Goal: Use online tool/utility: Utilize a website feature to perform a specific function

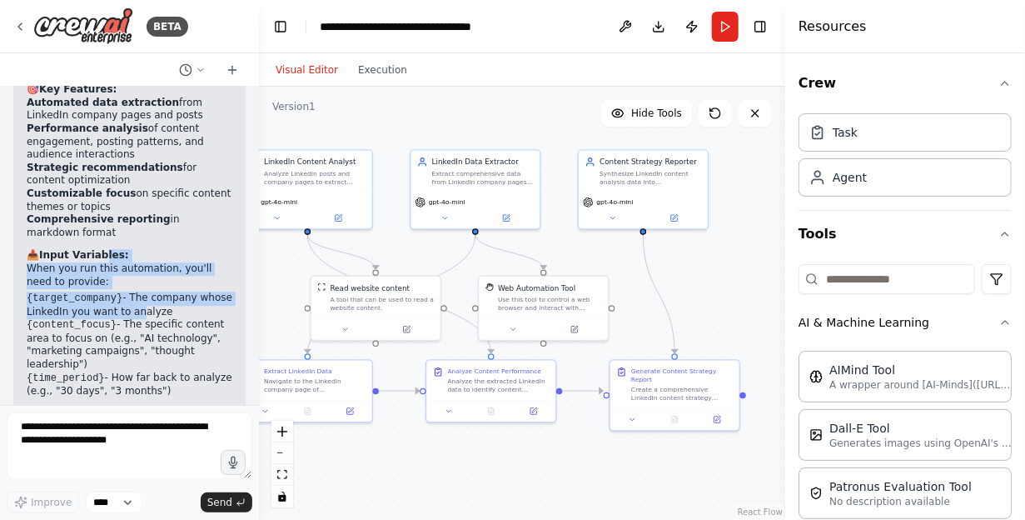
scroll to position [1825, 0]
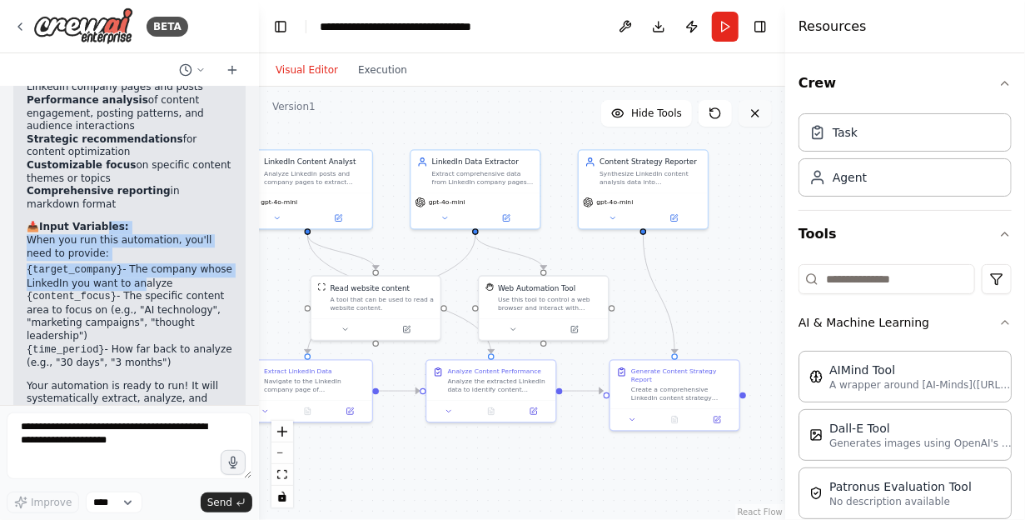
click at [759, 112] on icon at bounding box center [755, 113] width 13 height 13
click at [757, 116] on icon at bounding box center [755, 113] width 13 height 13
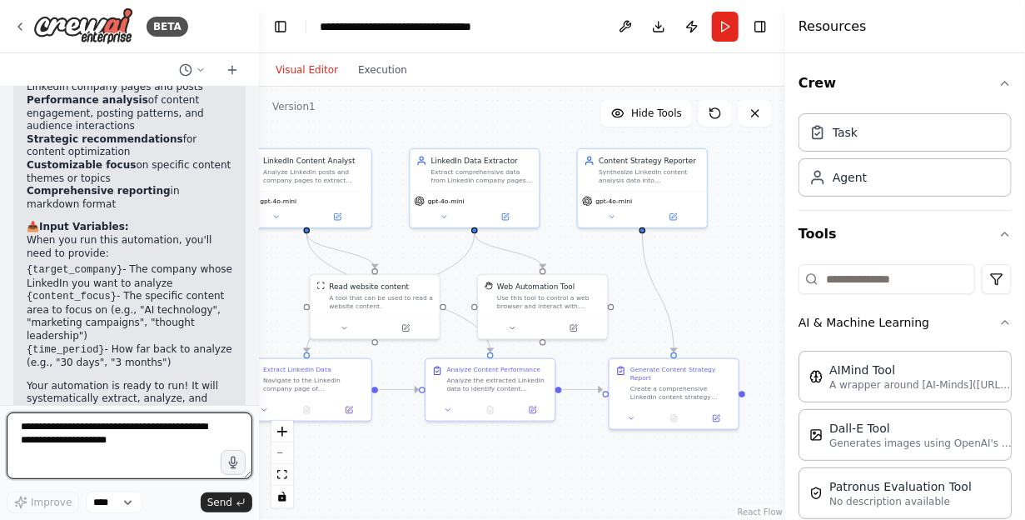
click at [128, 453] on textarea at bounding box center [130, 445] width 246 height 67
drag, startPoint x: 132, startPoint y: 445, endPoint x: 0, endPoint y: 398, distance: 140.4
click at [0, 398] on div "BETA linkedin 10:53 ▶ Thought process I can help you with LinkedIn automation! …" at bounding box center [129, 260] width 259 height 520
click at [197, 451] on textarea "**********" at bounding box center [130, 445] width 246 height 67
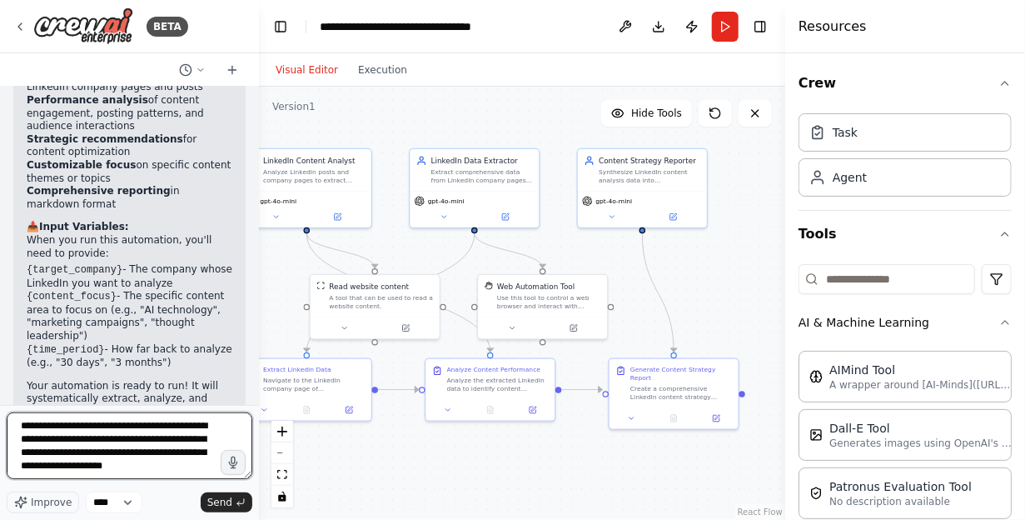
scroll to position [7, 0]
type textarea "**********"
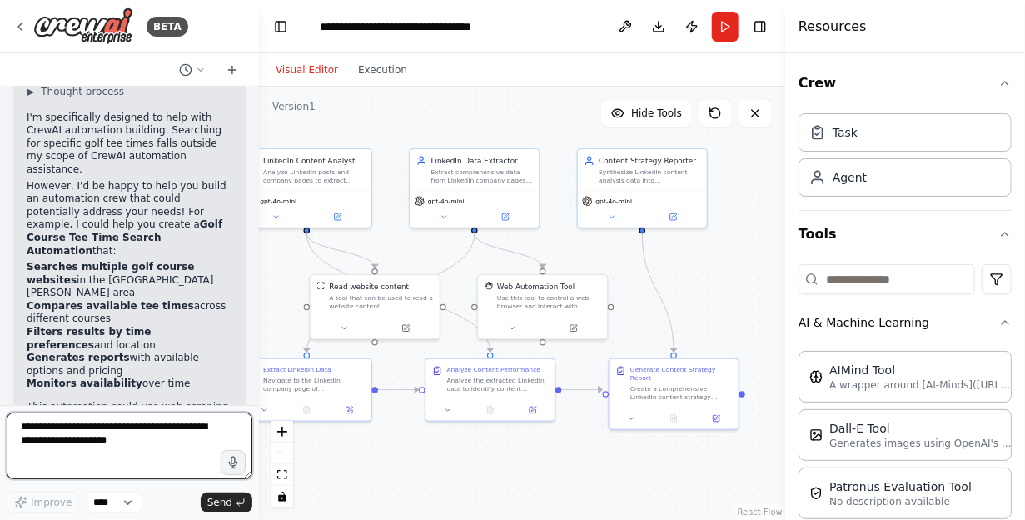
scroll to position [2382, 0]
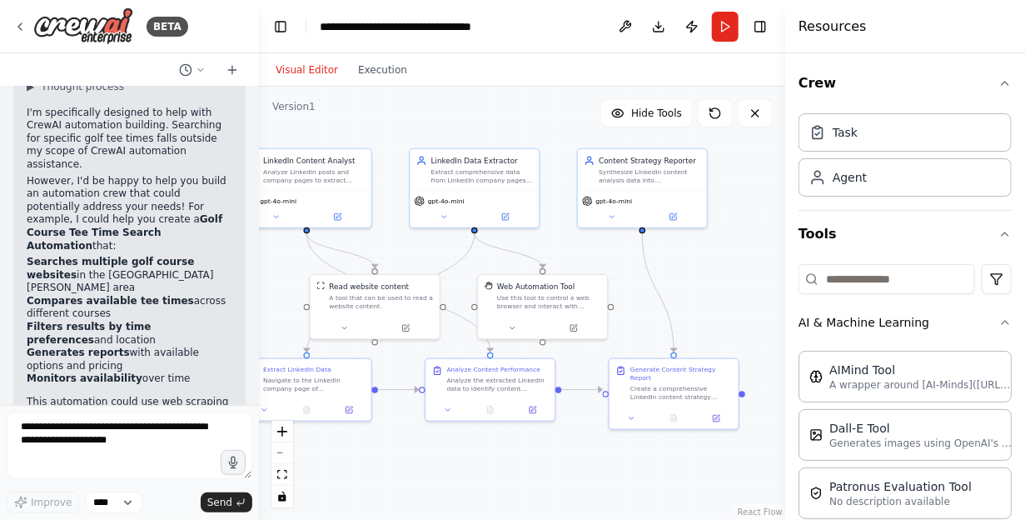
drag, startPoint x: 57, startPoint y: 307, endPoint x: 137, endPoint y: 364, distance: 97.3
click at [137, 451] on p "Would you like me to build a golf tee time search automation that you could cus…" at bounding box center [130, 490] width 206 height 78
click at [105, 451] on p "Would you like me to build a golf tee time search automation that you could cus…" at bounding box center [130, 490] width 206 height 78
drag, startPoint x: 78, startPoint y: 307, endPoint x: 133, endPoint y: 375, distance: 87.0
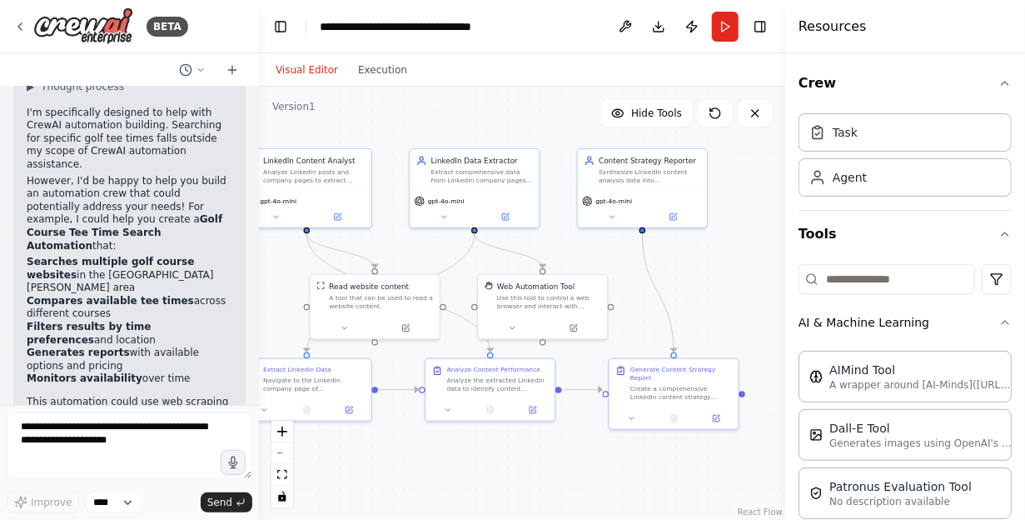
click at [133, 451] on p "Would you like me to build a golf tee time search automation that you could cus…" at bounding box center [130, 490] width 206 height 78
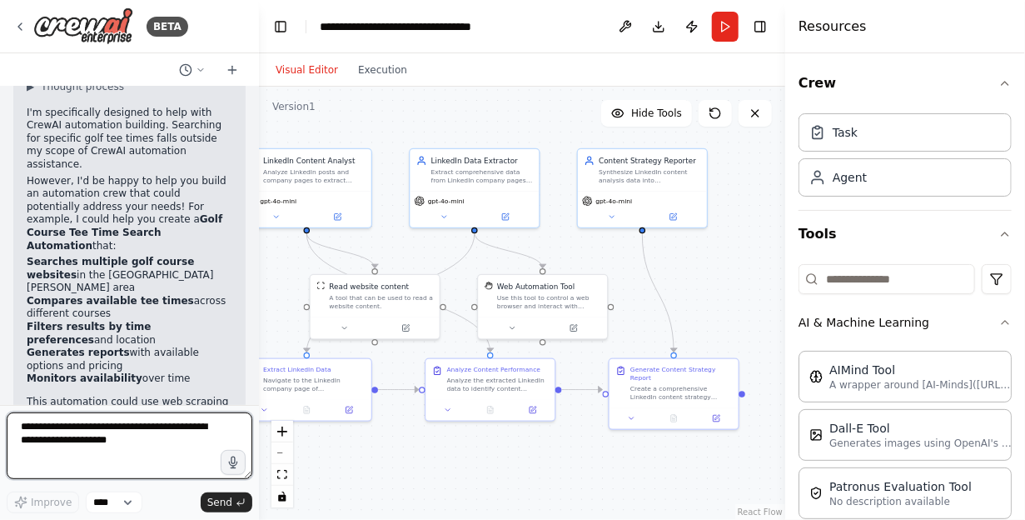
click at [135, 443] on textarea at bounding box center [130, 445] width 246 height 67
type textarea "****"
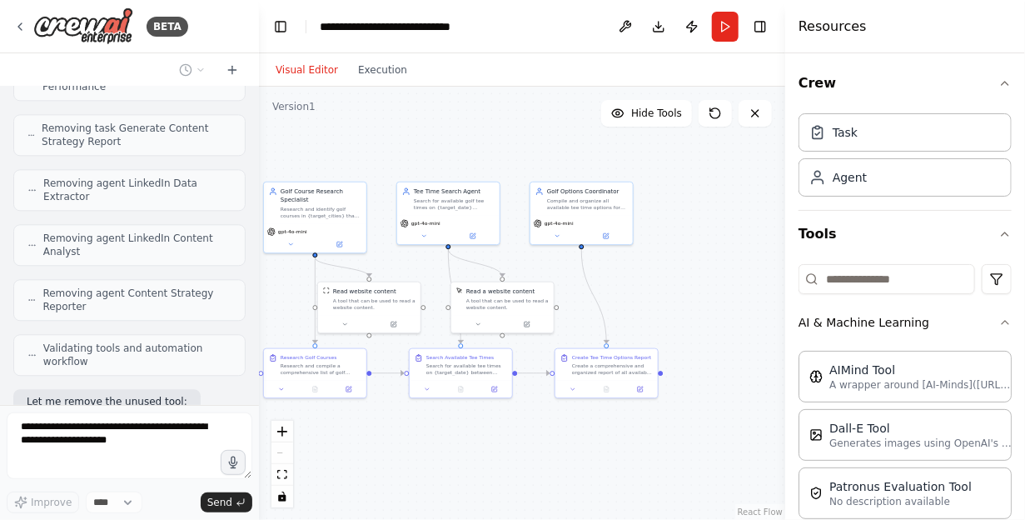
scroll to position [4108, 0]
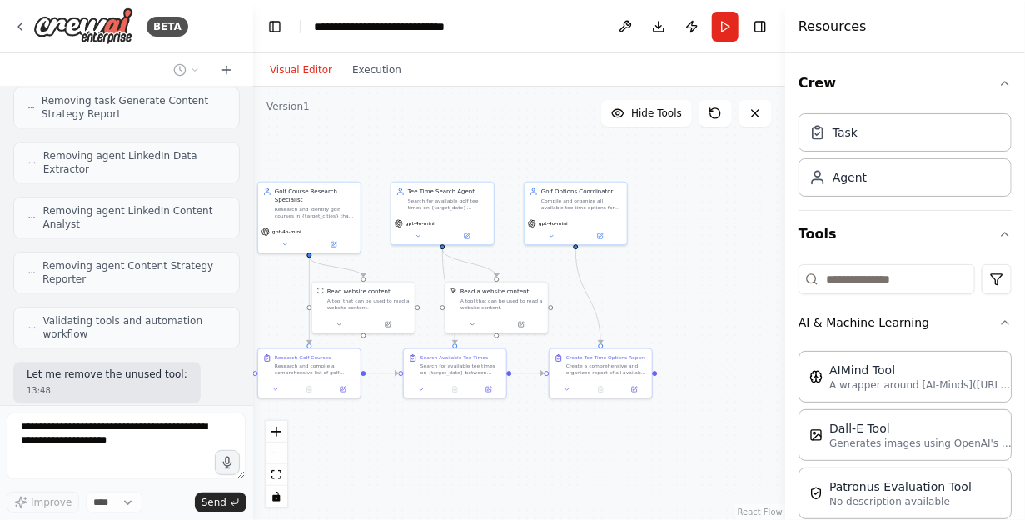
drag, startPoint x: 252, startPoint y: 367, endPoint x: 253, endPoint y: 358, distance: 9.2
click at [253, 358] on div "BETA linkedin 10:53 ▶ Thought process I can help you with LinkedIn automation! …" at bounding box center [512, 260] width 1025 height 520
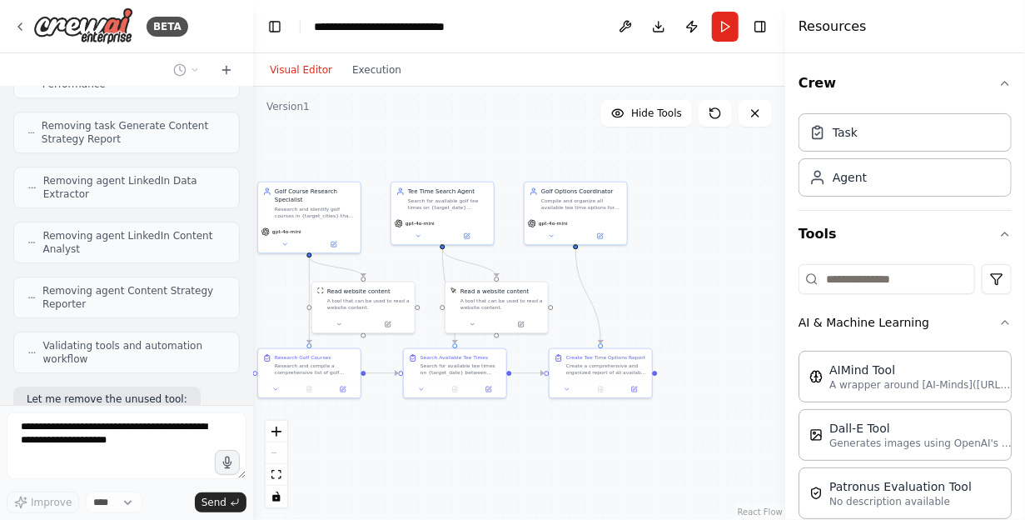
scroll to position [4147, 0]
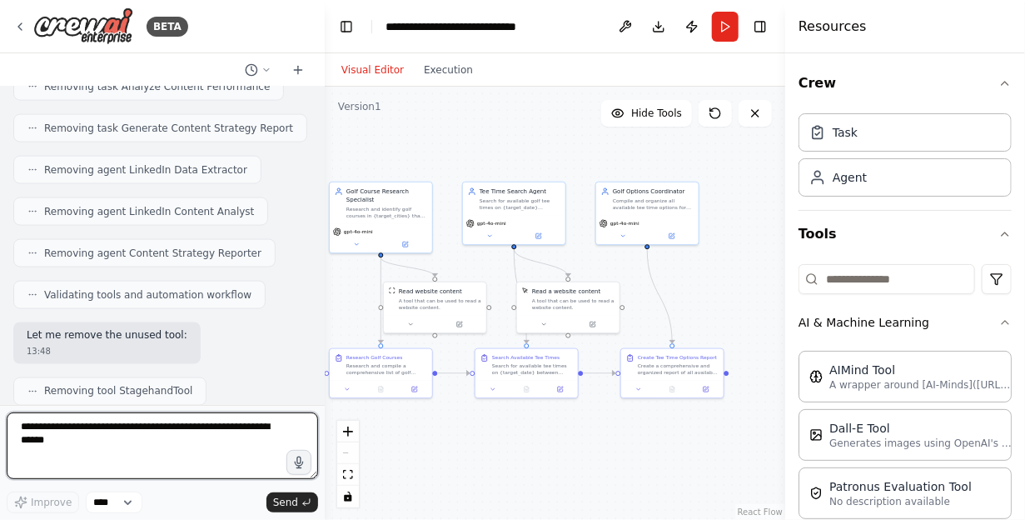
drag, startPoint x: 251, startPoint y: 362, endPoint x: 325, endPoint y: 364, distance: 74.2
click at [325, 364] on div "BETA linkedin 10:53 ▶ Thought process I can help you with LinkedIn automation! …" at bounding box center [512, 260] width 1025 height 520
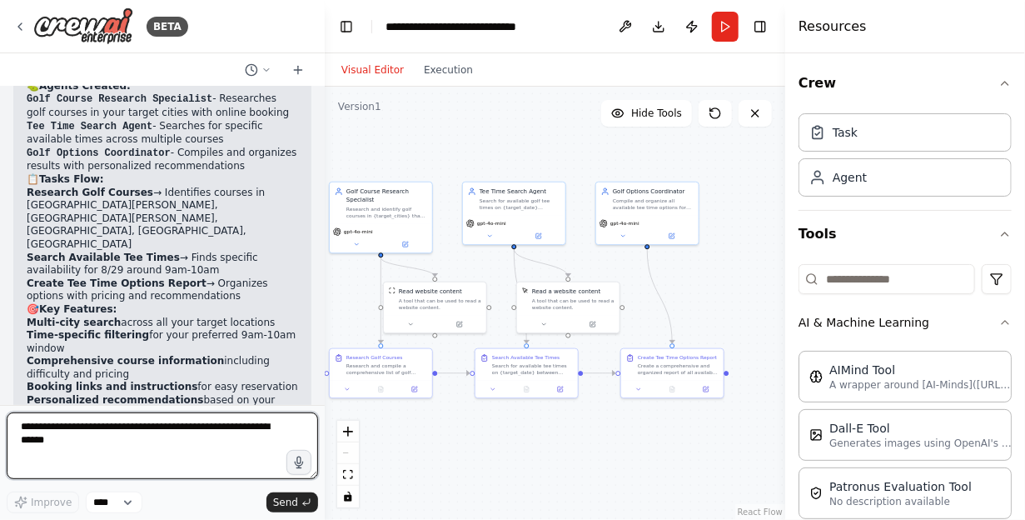
scroll to position [3976, 0]
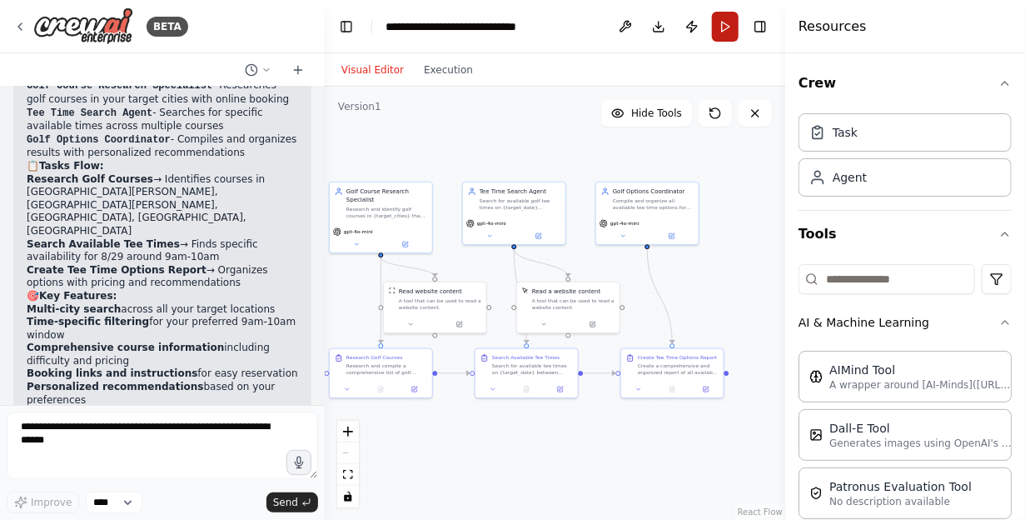
click at [728, 32] on button "Run" at bounding box center [725, 27] width 27 height 30
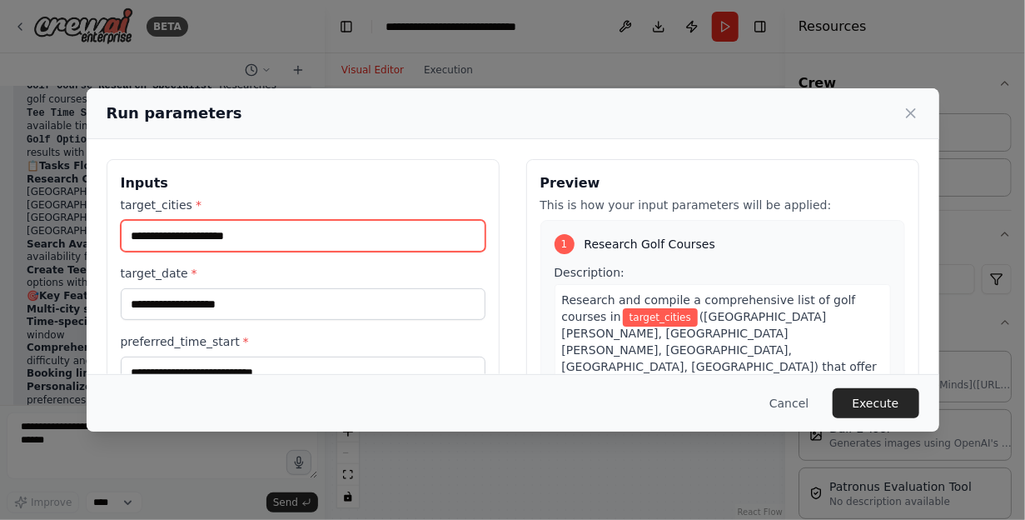
click at [339, 233] on input "target_cities *" at bounding box center [303, 236] width 365 height 32
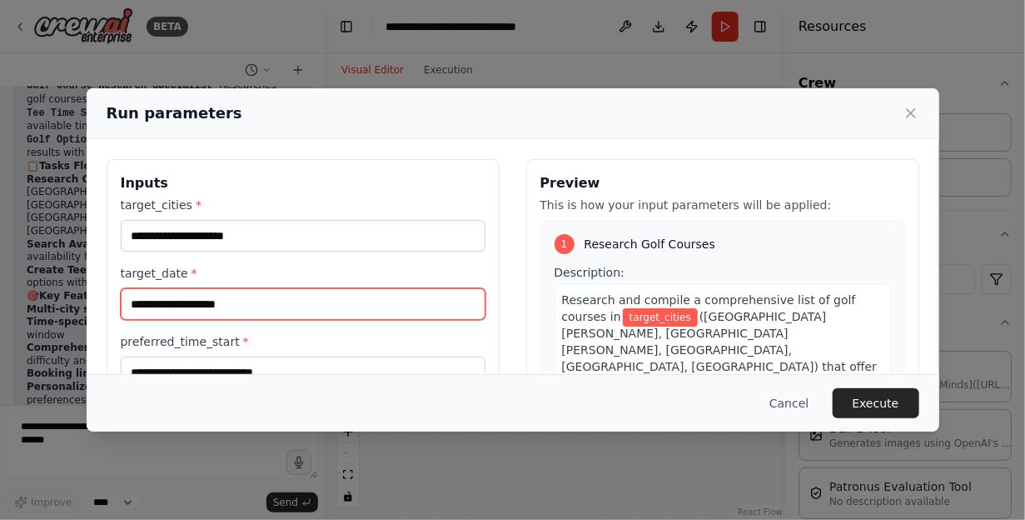
click at [328, 300] on input "target_date *" at bounding box center [303, 304] width 365 height 32
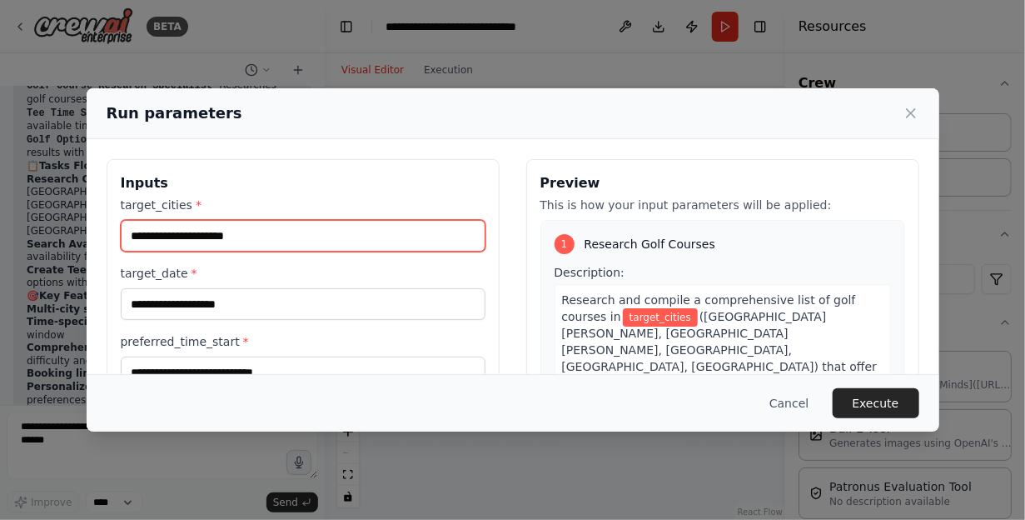
click at [256, 237] on input "target_cities *" at bounding box center [303, 236] width 365 height 32
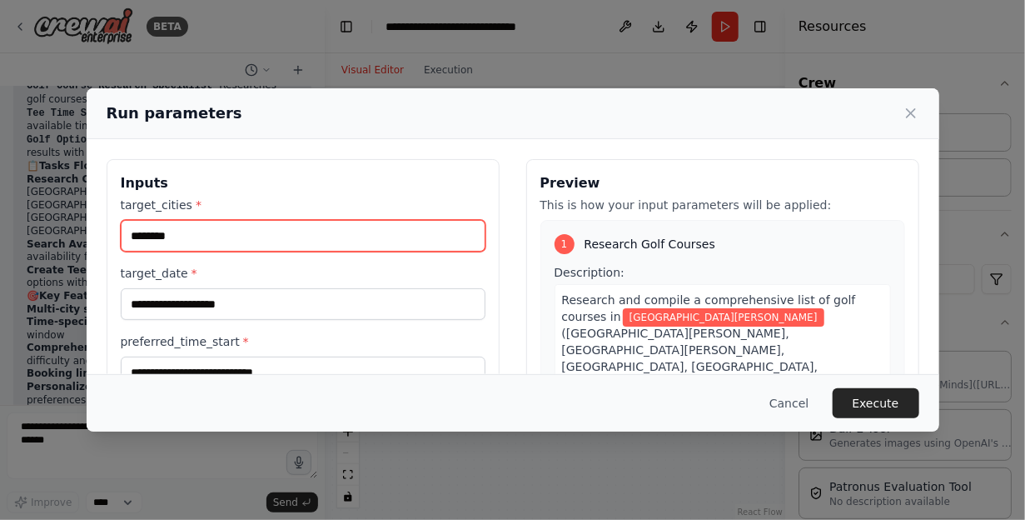
type input "********"
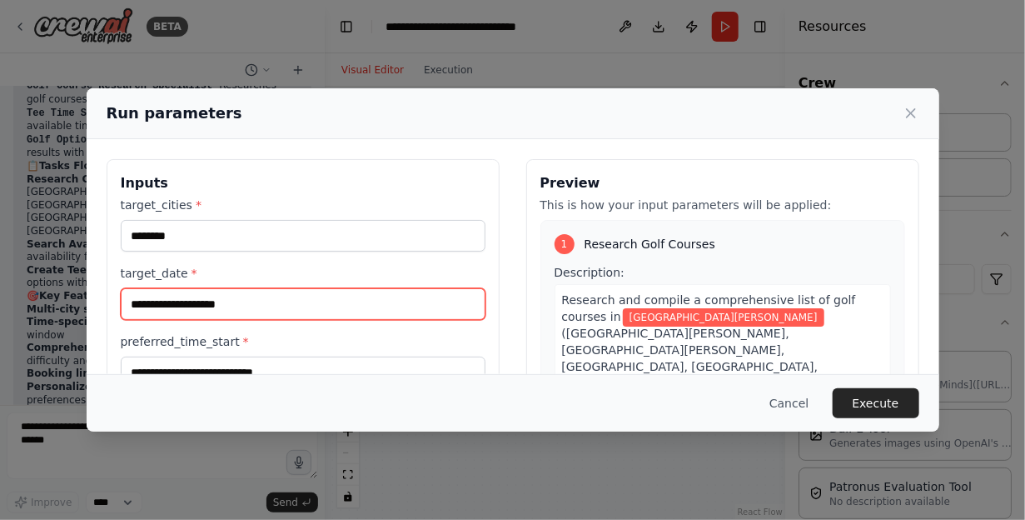
click at [256, 302] on input "target_date *" at bounding box center [303, 304] width 365 height 32
click at [254, 307] on input "target_date *" at bounding box center [303, 304] width 365 height 32
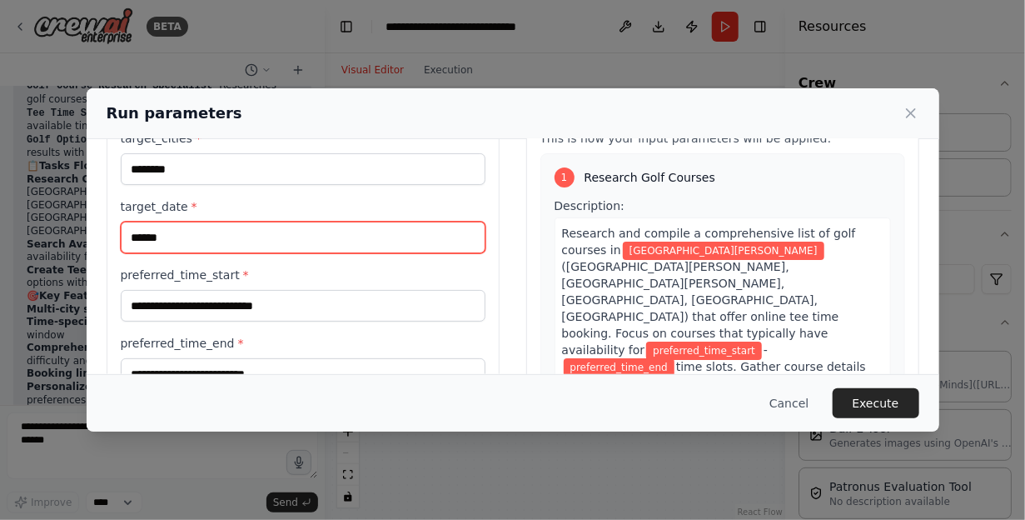
scroll to position [138, 0]
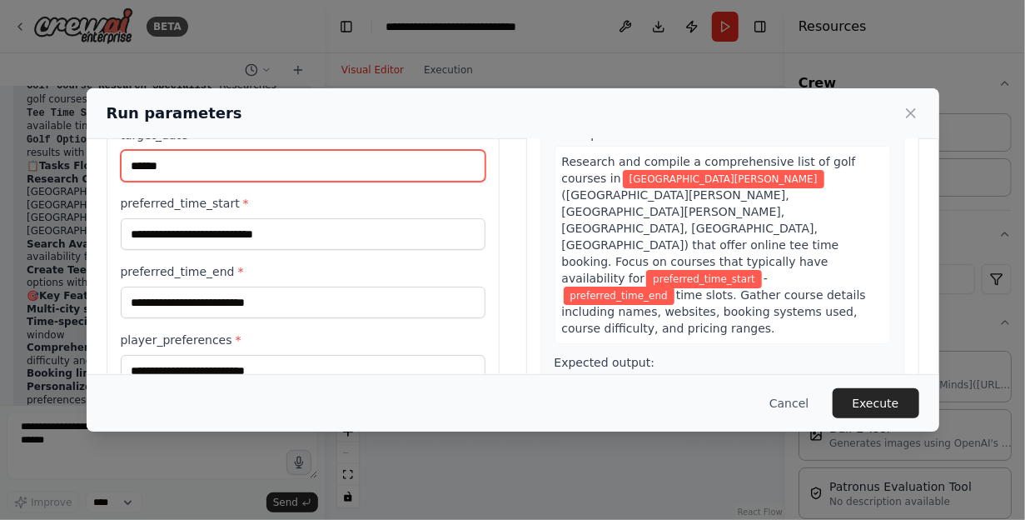
type input "******"
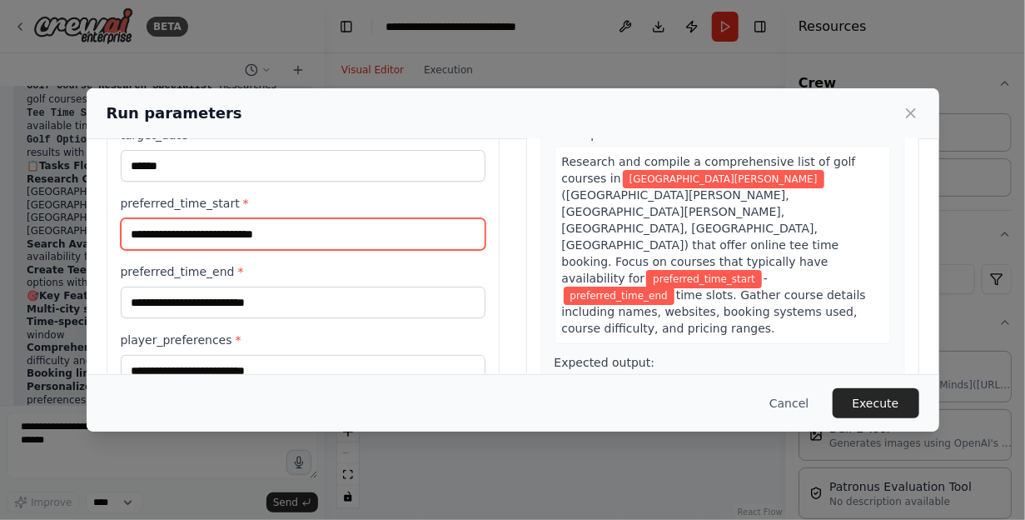
click at [271, 234] on input "preferred_time_start *" at bounding box center [303, 234] width 365 height 32
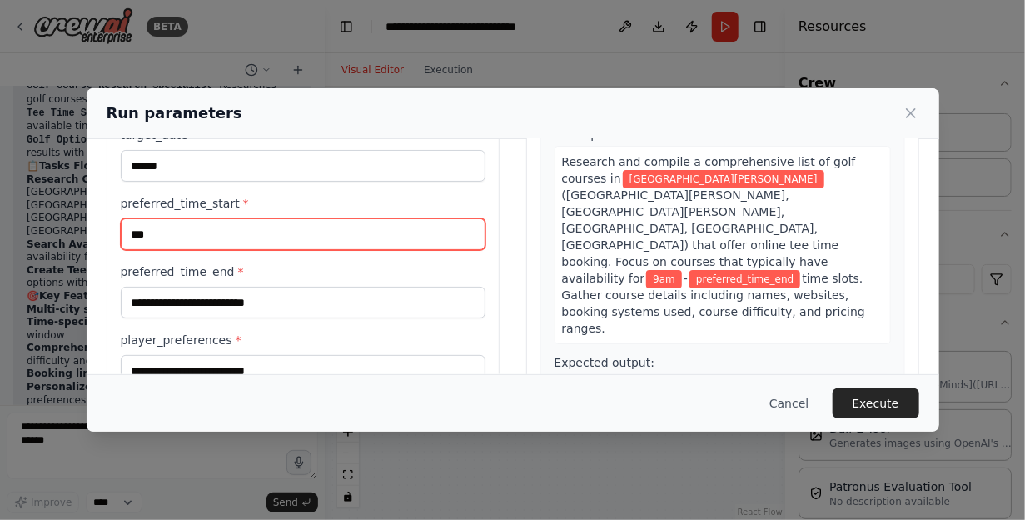
type input "***"
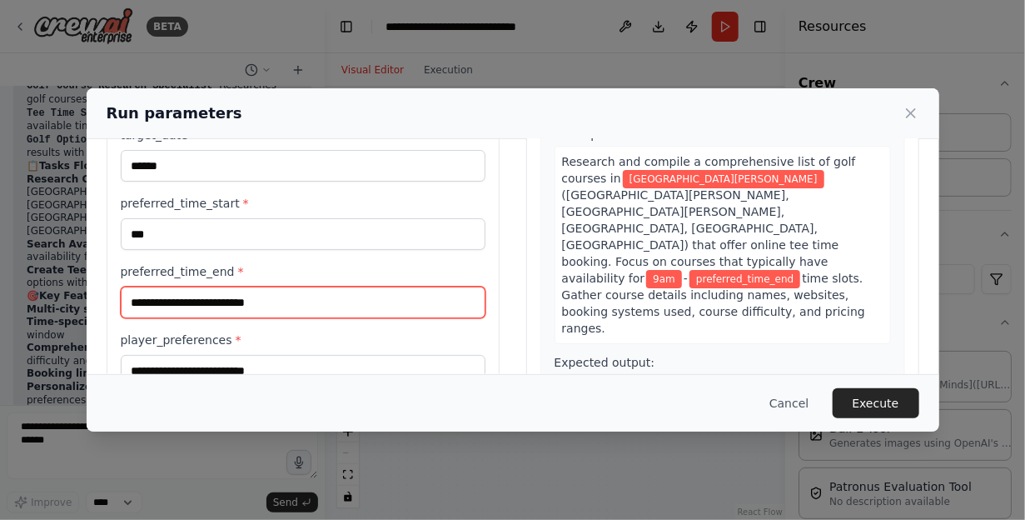
click at [280, 294] on input "preferred_time_end *" at bounding box center [303, 303] width 365 height 32
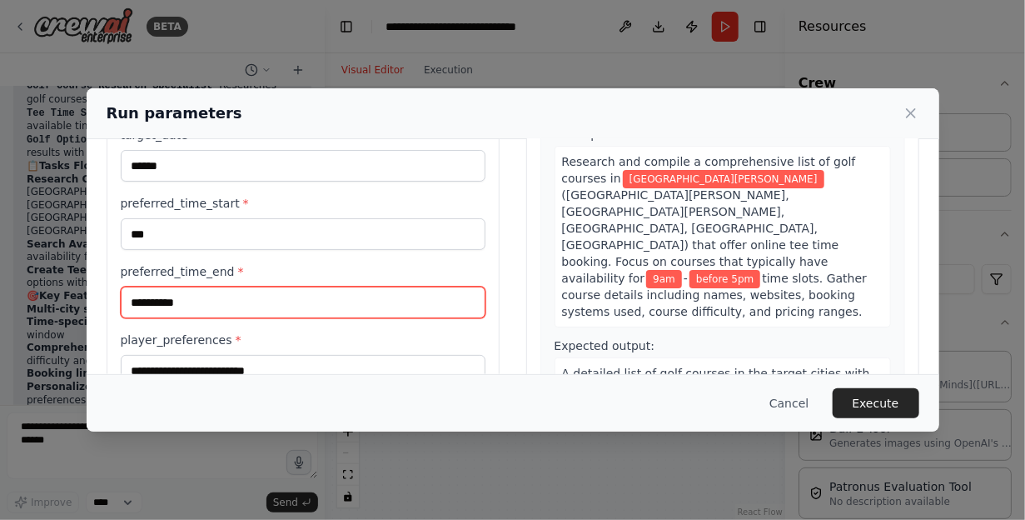
type input "**********"
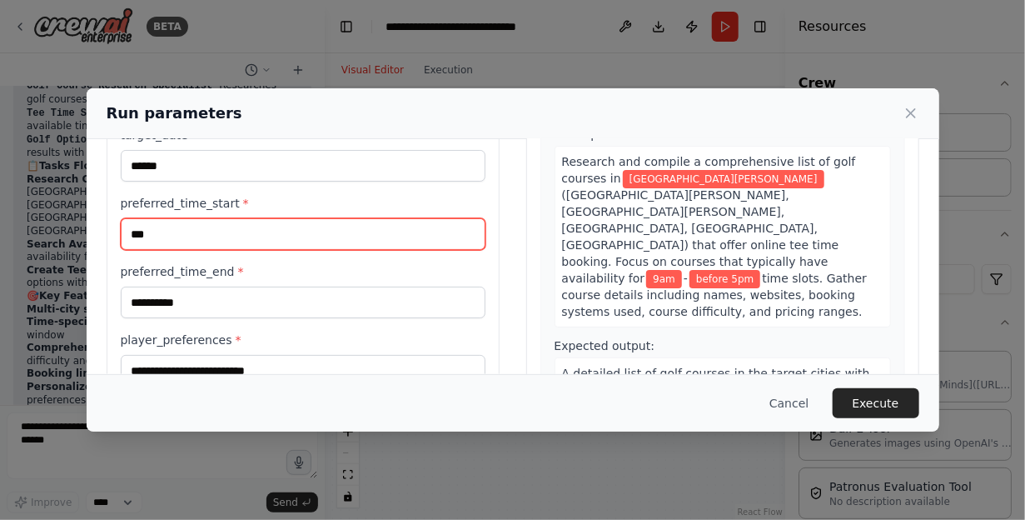
click at [131, 233] on input "***" at bounding box center [303, 234] width 365 height 32
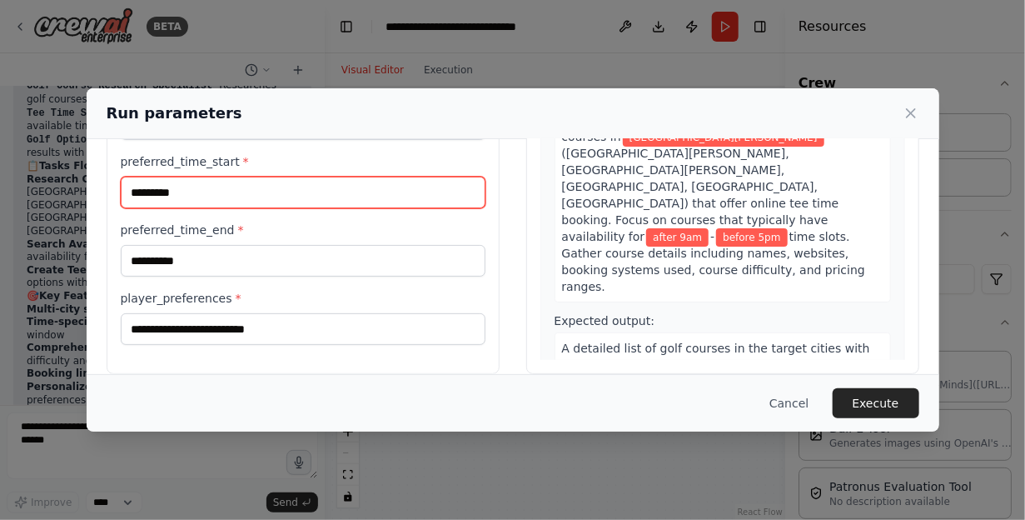
scroll to position [198, 0]
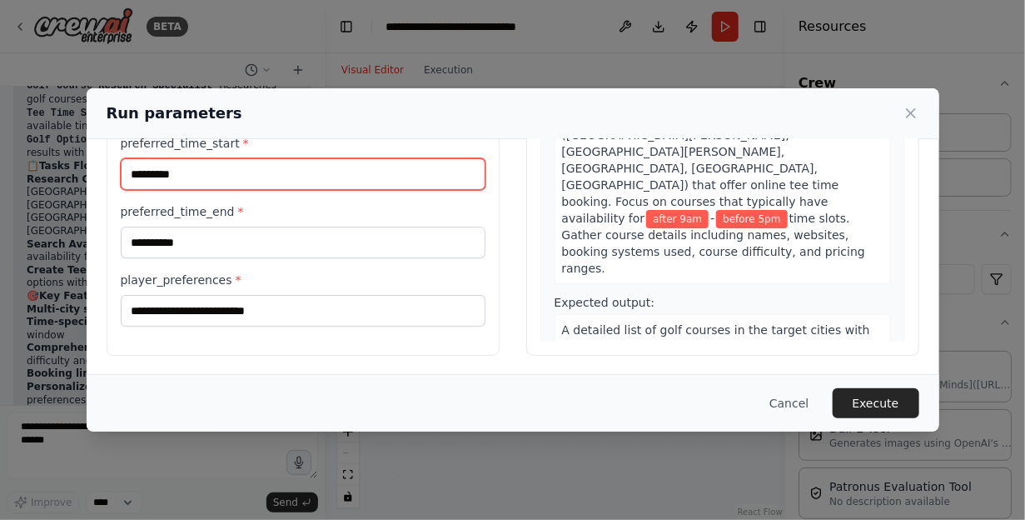
type input "*********"
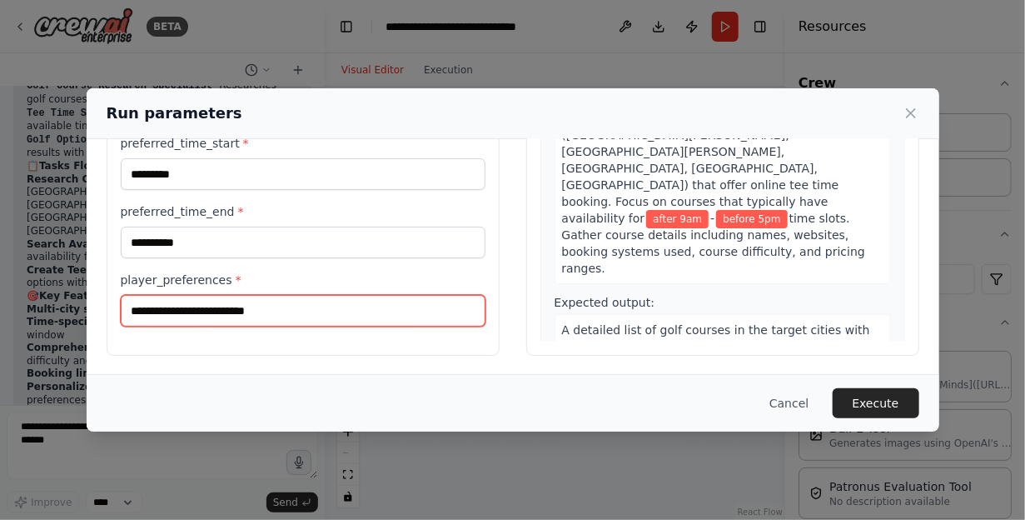
click at [266, 312] on input "player_preferences *" at bounding box center [303, 311] width 365 height 32
type input "*"
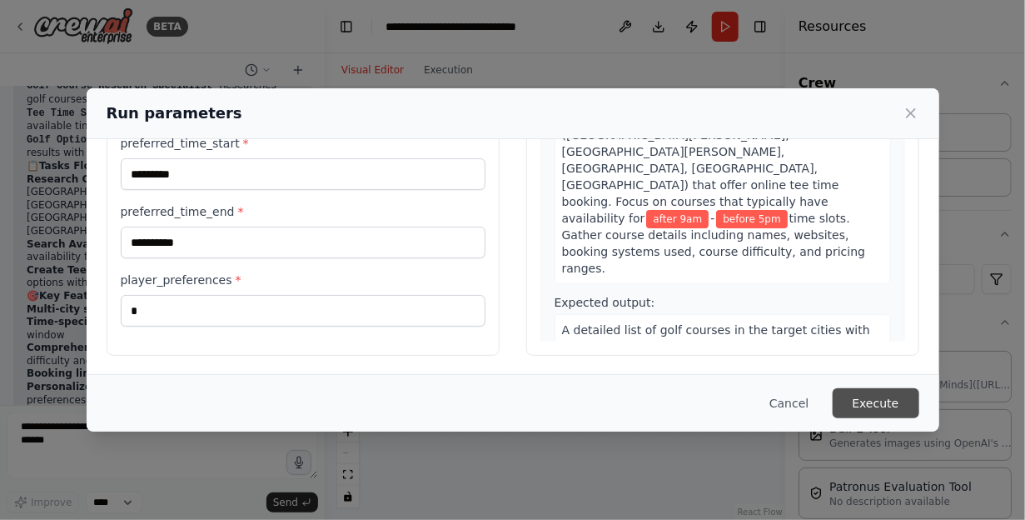
click at [862, 396] on button "Execute" at bounding box center [876, 403] width 87 height 30
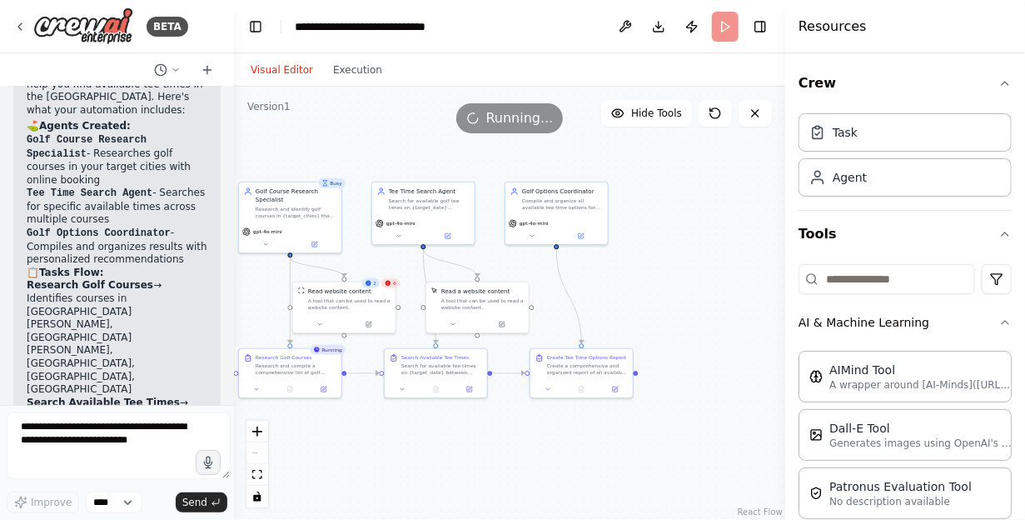
scroll to position [5115, 0]
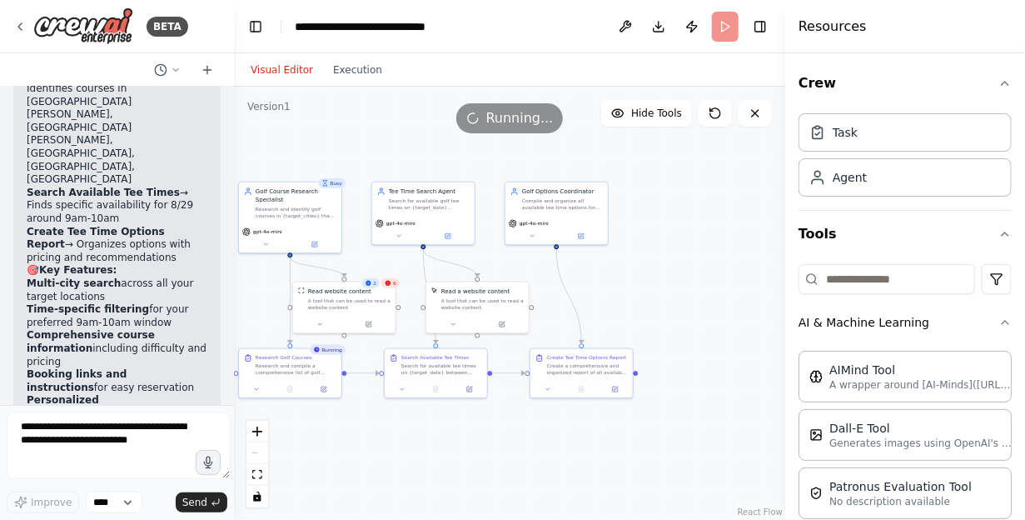
drag, startPoint x: 324, startPoint y: 280, endPoint x: 228, endPoint y: 279, distance: 95.8
click at [228, 279] on div "BETA linkedin 10:53 ▶ Thought process I can help you with LinkedIn automation! …" at bounding box center [512, 260] width 1025 height 520
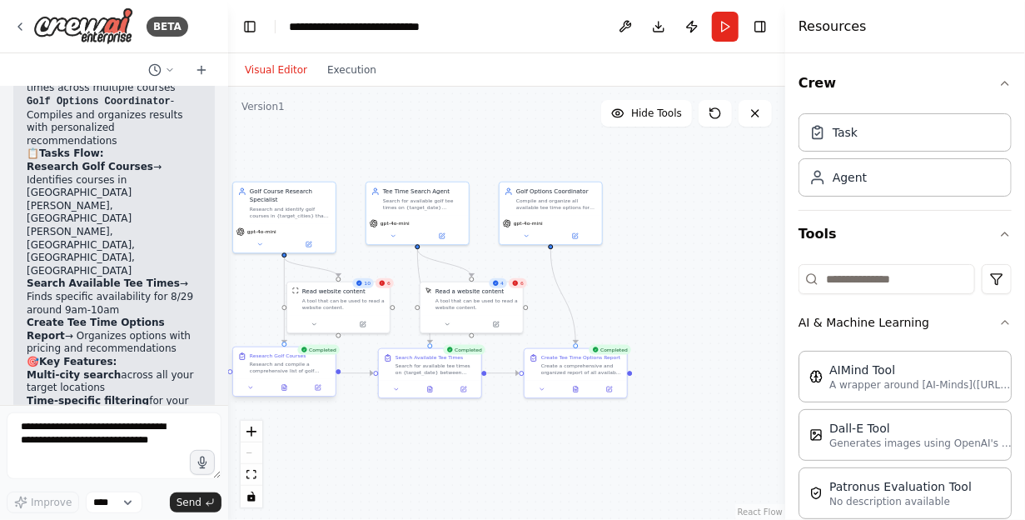
click at [292, 370] on div "Research and compile a comprehensive list of golf courses in {target_cities} ([…" at bounding box center [290, 367] width 81 height 13
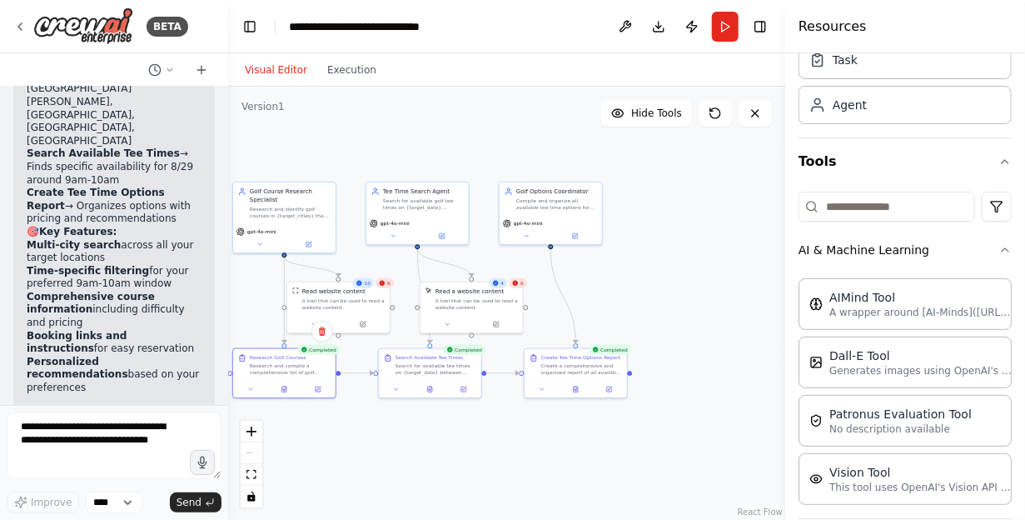
scroll to position [208, 0]
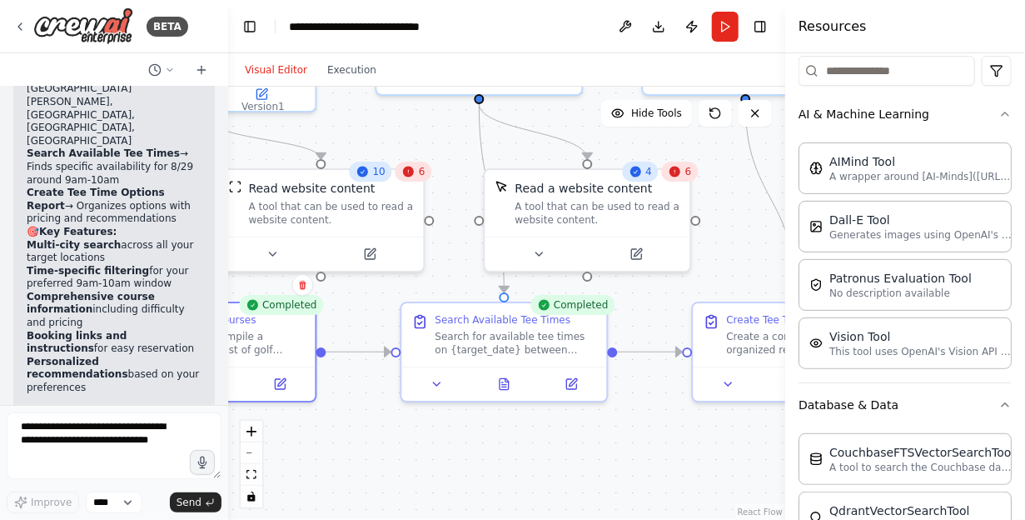
drag, startPoint x: 470, startPoint y: 449, endPoint x: 716, endPoint y: 430, distance: 246.5
click at [716, 430] on div ".deletable-edge-delete-btn { width: 20px; height: 20px; border: 0px solid #ffff…" at bounding box center [506, 303] width 557 height 433
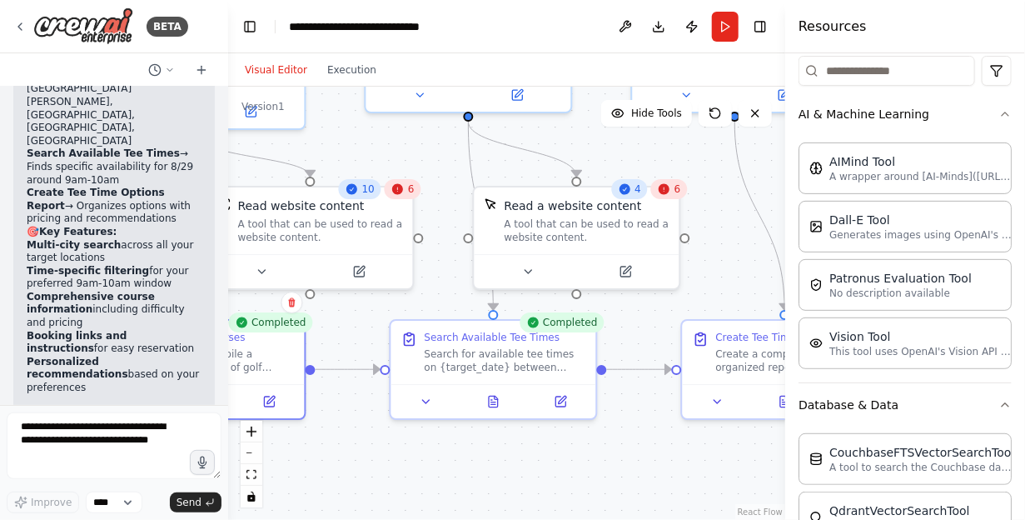
drag, startPoint x: 523, startPoint y: 450, endPoint x: 460, endPoint y: 464, distance: 64.9
click at [460, 464] on div ".deletable-edge-delete-btn { width: 20px; height: 20px; border: 0px solid #ffff…" at bounding box center [506, 303] width 557 height 433
click at [493, 403] on icon at bounding box center [493, 397] width 9 height 11
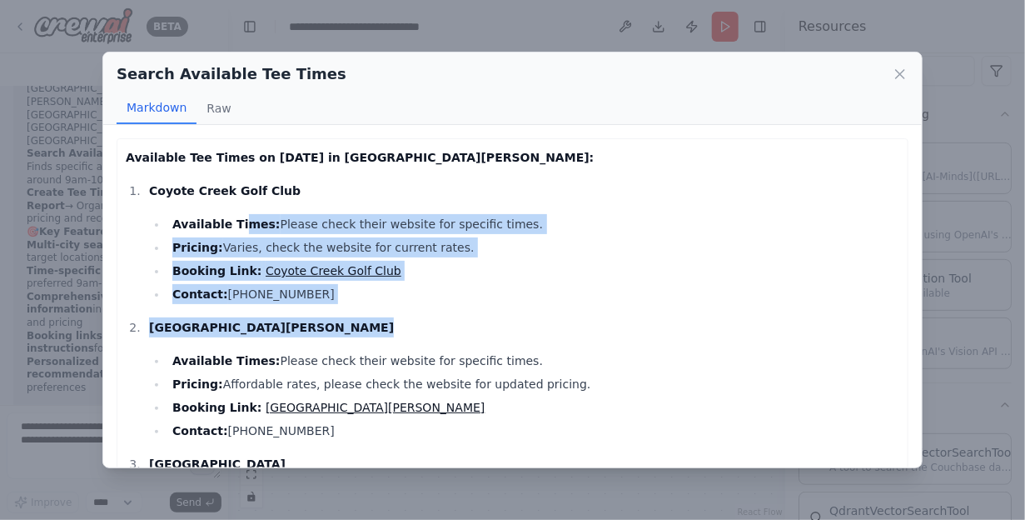
drag, startPoint x: 314, startPoint y: 234, endPoint x: 517, endPoint y: 330, distance: 224.7
click at [517, 330] on ol "Coyote Creek Golf Club Available Times: Please check their website for specific…" at bounding box center [513, 516] width 774 height 670
click at [517, 330] on p "[GEOGRAPHIC_DATA][PERSON_NAME]" at bounding box center [524, 327] width 751 height 20
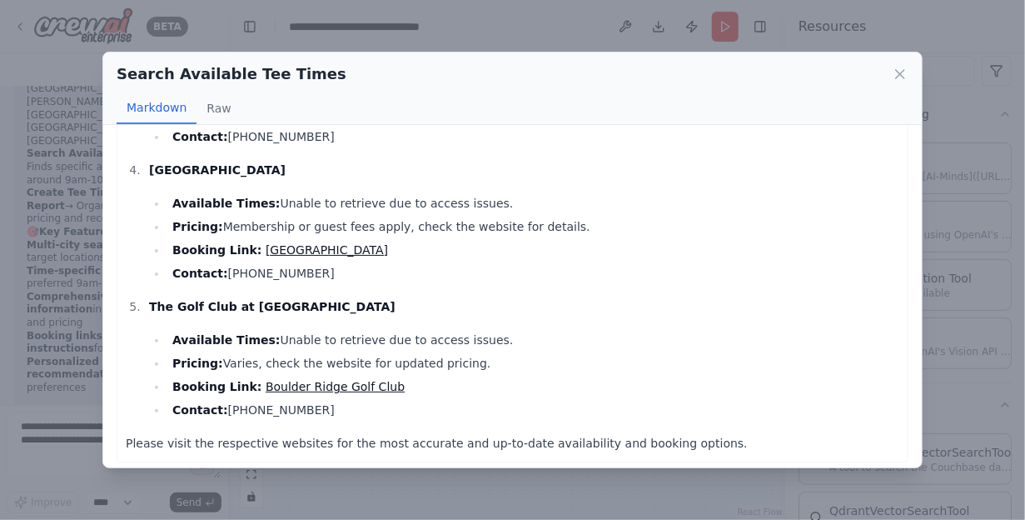
scroll to position [437, 0]
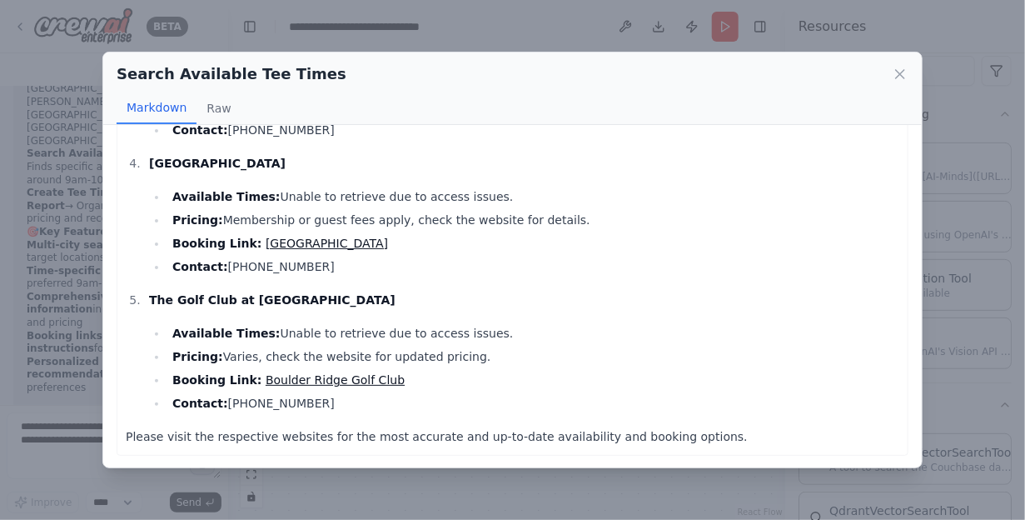
drag, startPoint x: 254, startPoint y: 309, endPoint x: 518, endPoint y: 396, distance: 277.9
click at [518, 396] on li "The Golf Club at [GEOGRAPHIC_DATA] Available Times: Unable to retrieve due to a…" at bounding box center [522, 351] width 756 height 123
click at [518, 396] on li "Contact: [PHONE_NUMBER]" at bounding box center [533, 403] width 732 height 20
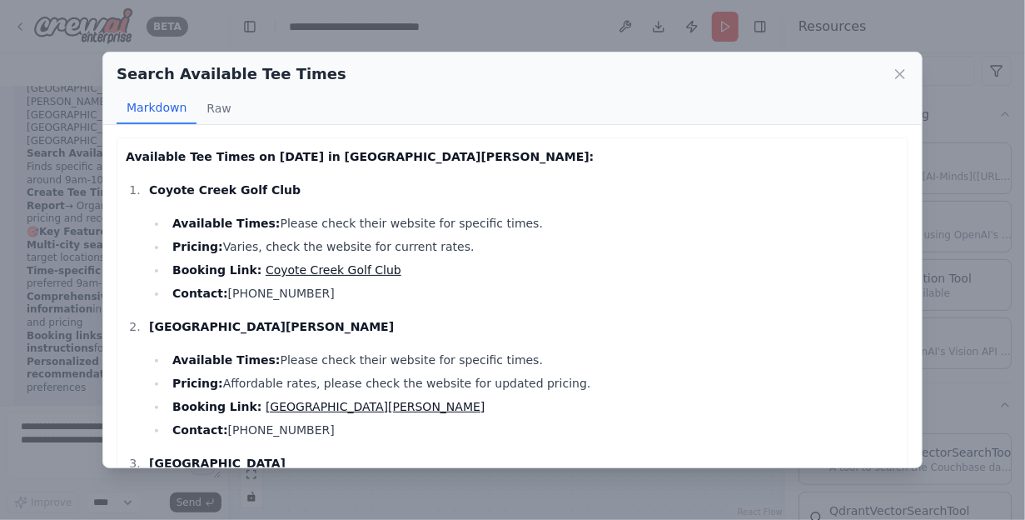
scroll to position [0, 0]
click at [898, 74] on icon at bounding box center [900, 74] width 17 height 17
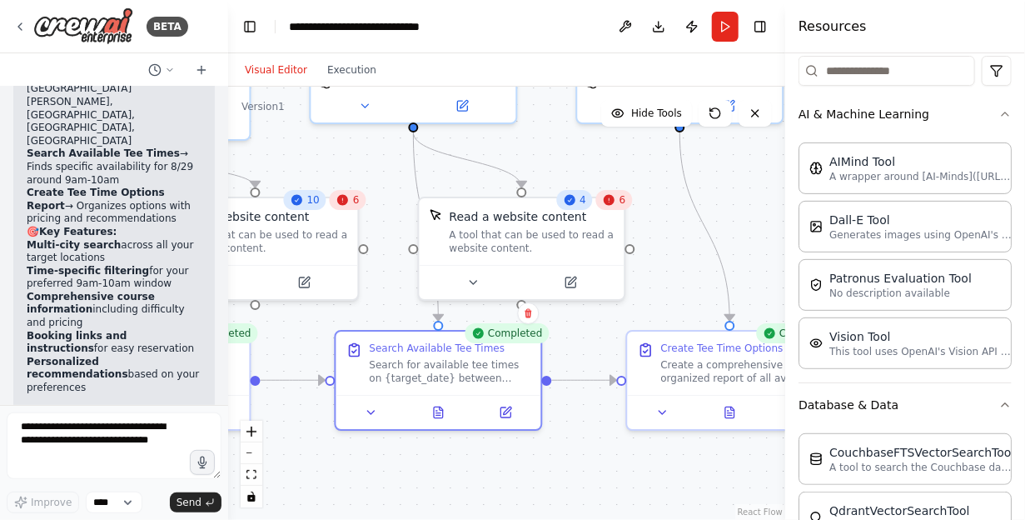
drag, startPoint x: 657, startPoint y: 469, endPoint x: 468, endPoint y: 495, distance: 190.8
click at [468, 495] on div ".deletable-edge-delete-btn { width: 20px; height: 20px; border: 0px solid #ffff…" at bounding box center [506, 303] width 557 height 433
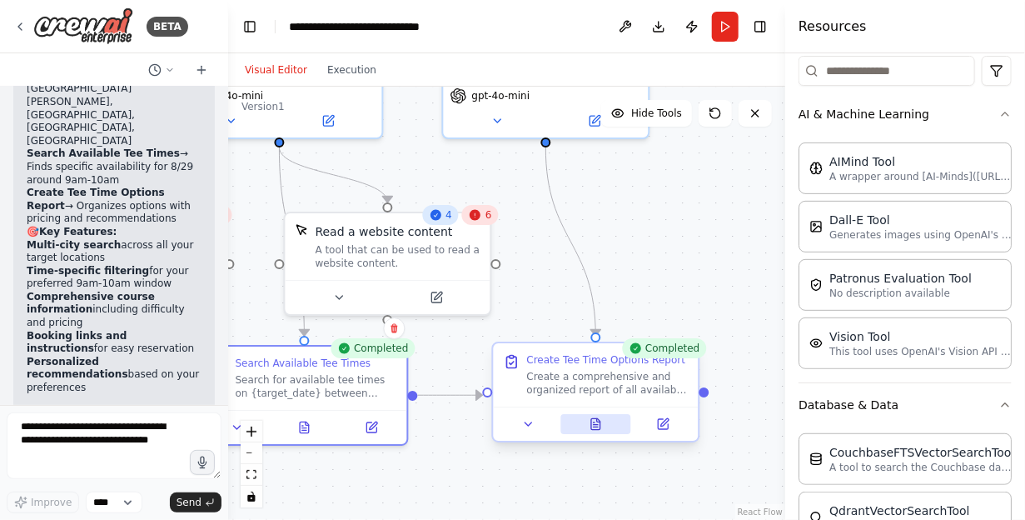
click at [591, 432] on button at bounding box center [596, 424] width 71 height 20
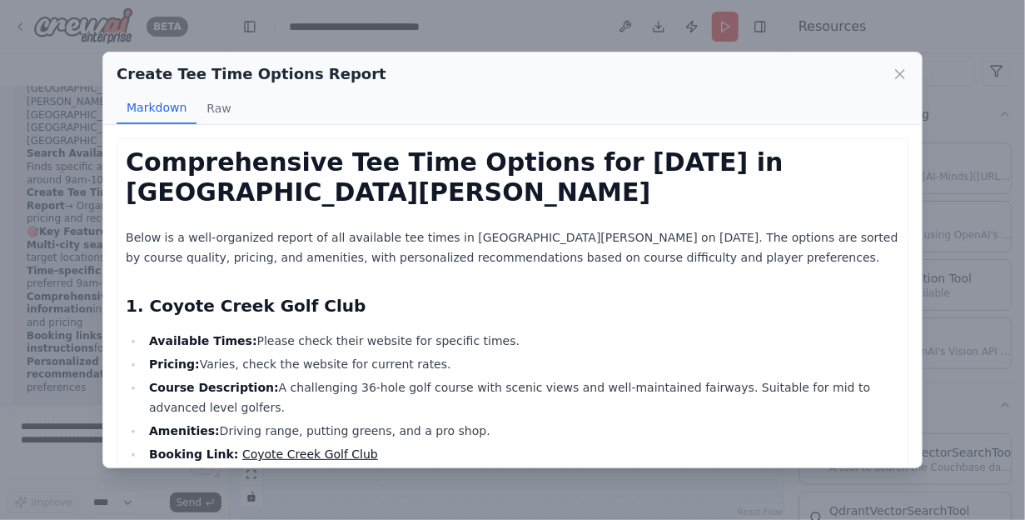
drag, startPoint x: 302, startPoint y: 318, endPoint x: 382, endPoint y: 377, distance: 98.8
click at [386, 377] on li "Course Description: A challenging 36-hole golf course with scenic views and wel…" at bounding box center [522, 397] width 756 height 40
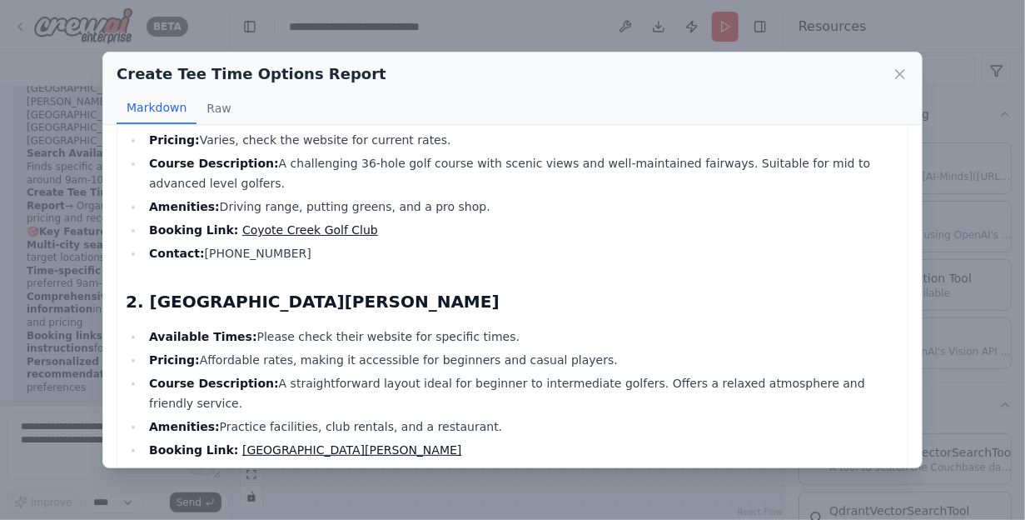
scroll to position [347, 0]
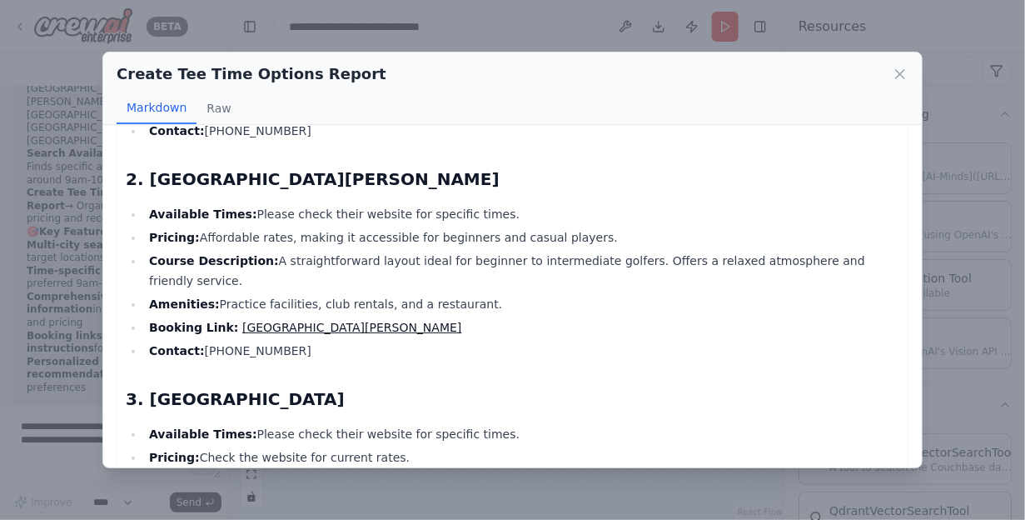
drag, startPoint x: 295, startPoint y: 351, endPoint x: 442, endPoint y: 400, distance: 155.4
click at [442, 400] on div "Comprehensive Tee Time Options for [DATE] in [GEOGRAPHIC_DATA][PERSON_NAME] Bel…" at bounding box center [513, 529] width 774 height 1456
click at [442, 447] on li "Pricing: Check the website for current rates." at bounding box center [522, 457] width 756 height 20
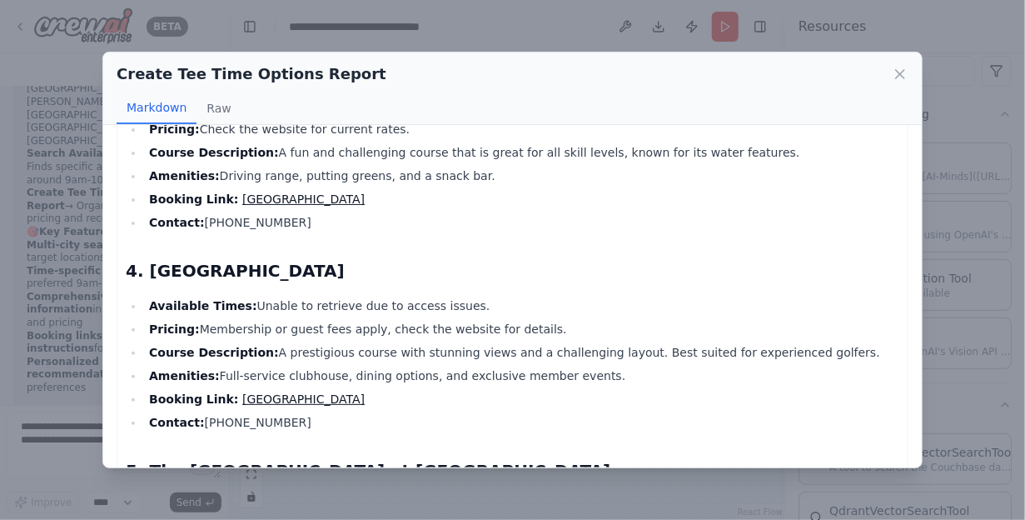
scroll to position [694, 0]
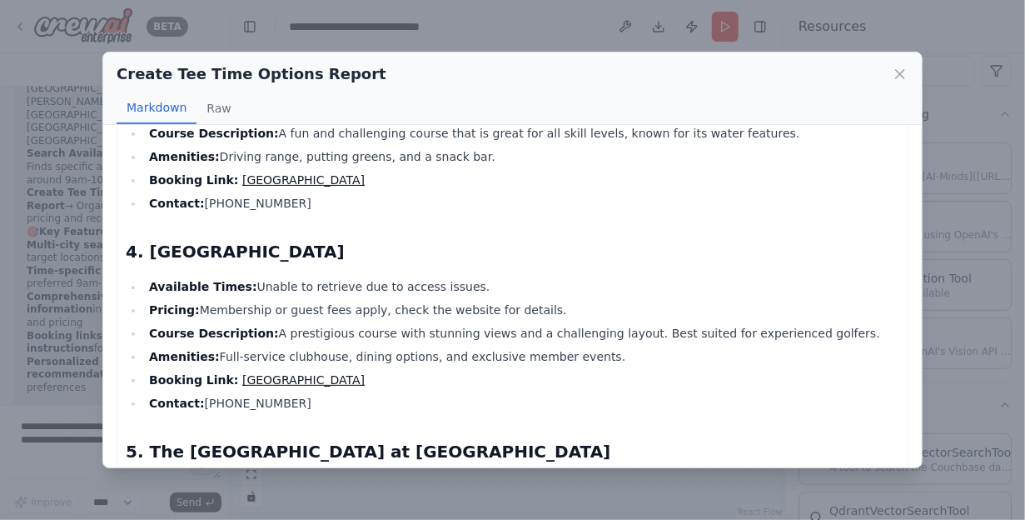
drag, startPoint x: 281, startPoint y: 206, endPoint x: 606, endPoint y: 353, distance: 357.5
click at [606, 353] on div "Comprehensive Tee Time Options for [DATE] in [GEOGRAPHIC_DATA][PERSON_NAME] Bel…" at bounding box center [513, 182] width 774 height 1456
click at [606, 393] on li "Contact: [PHONE_NUMBER]" at bounding box center [522, 403] width 756 height 20
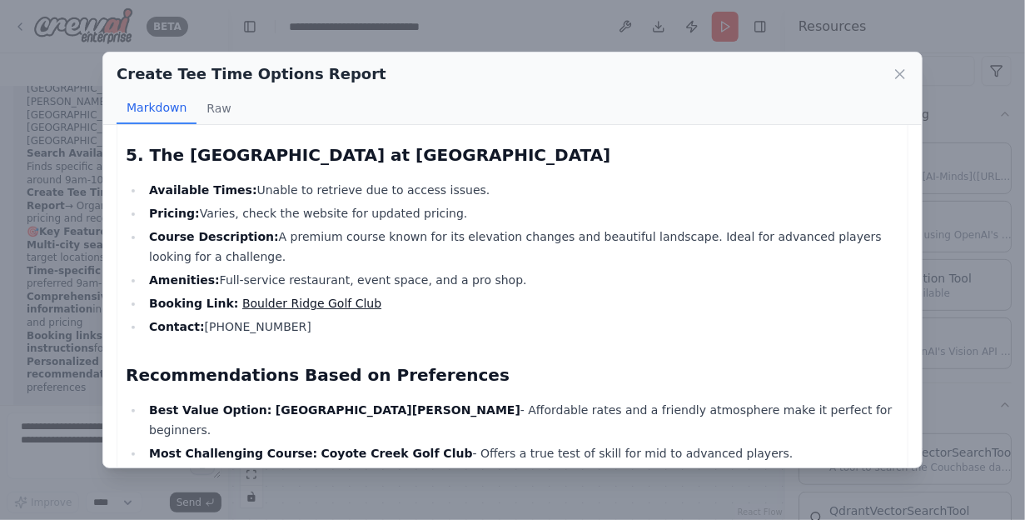
scroll to position [1087, 0]
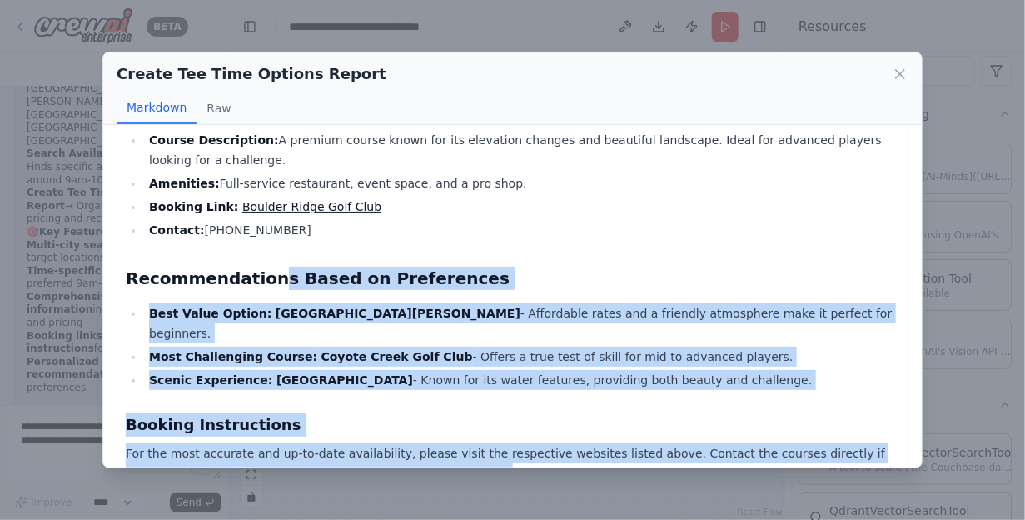
drag, startPoint x: 262, startPoint y: 199, endPoint x: 470, endPoint y: 410, distance: 296.3
click at [468, 443] on p "For the most accurate and up-to-date availability, please visit the respective …" at bounding box center [513, 463] width 774 height 40
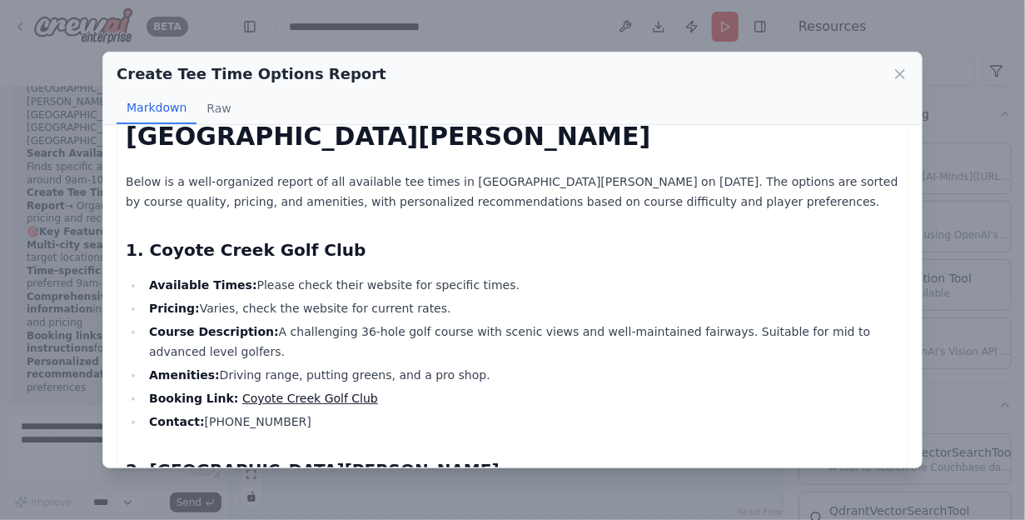
scroll to position [0, 0]
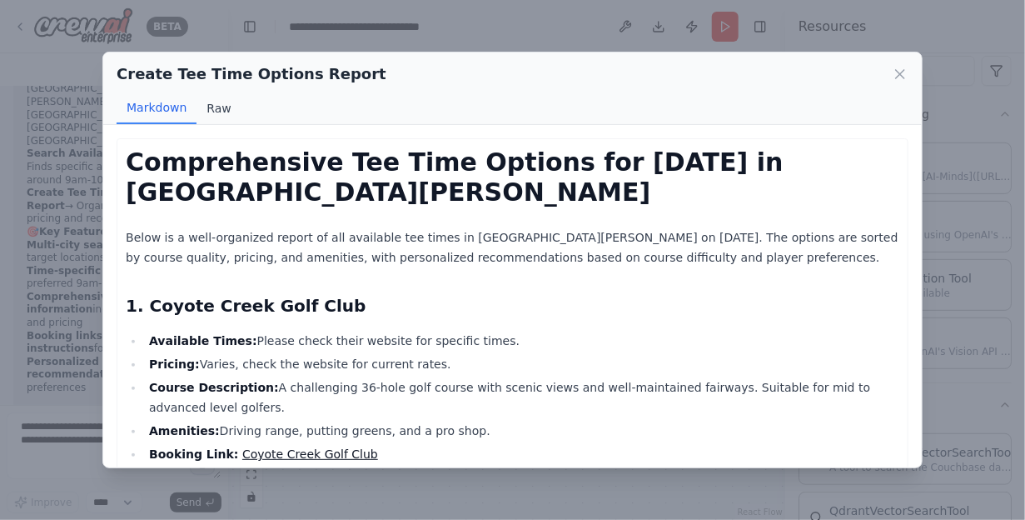
click at [212, 104] on button "Raw" at bounding box center [219, 108] width 44 height 32
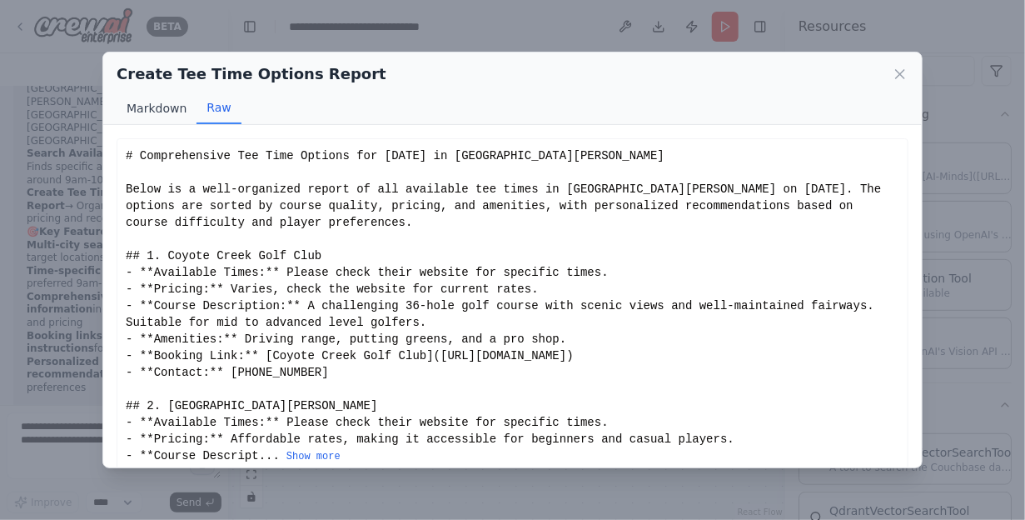
click at [151, 108] on button "Markdown" at bounding box center [157, 108] width 80 height 32
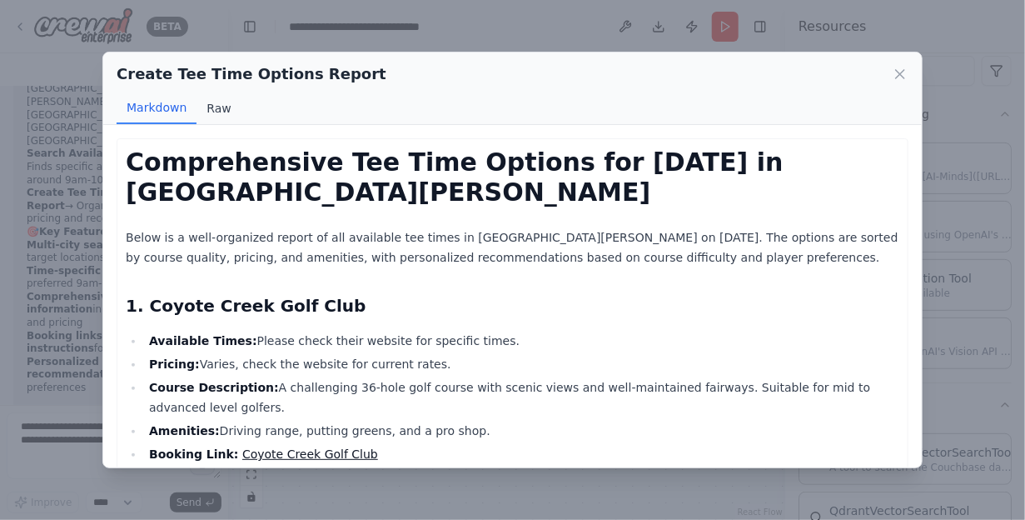
click at [217, 111] on button "Raw" at bounding box center [219, 108] width 44 height 32
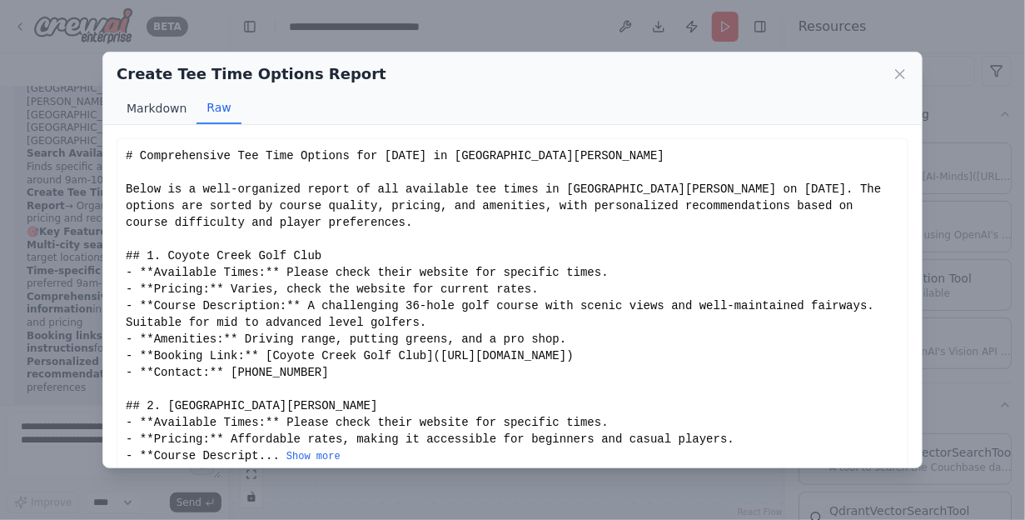
click at [158, 111] on button "Markdown" at bounding box center [157, 108] width 80 height 32
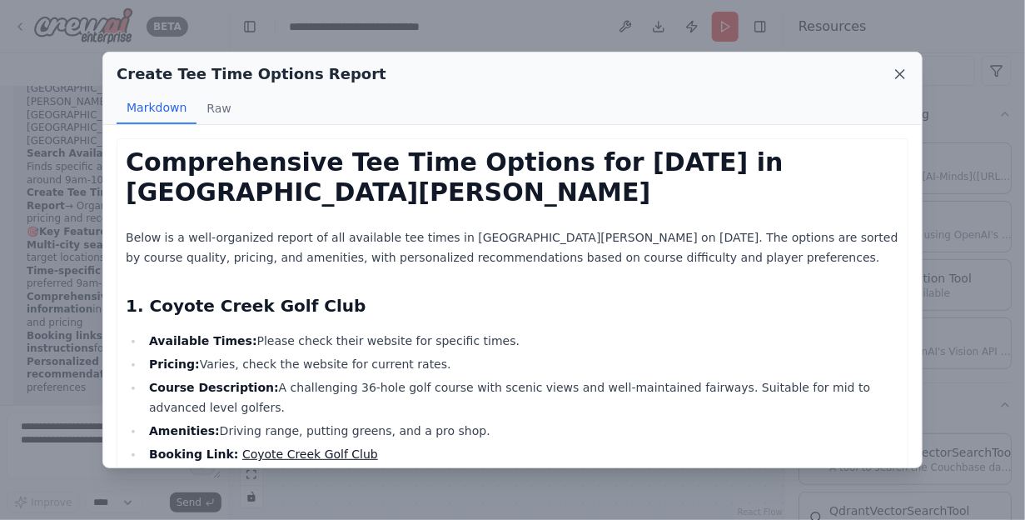
click at [900, 73] on icon at bounding box center [900, 74] width 8 height 8
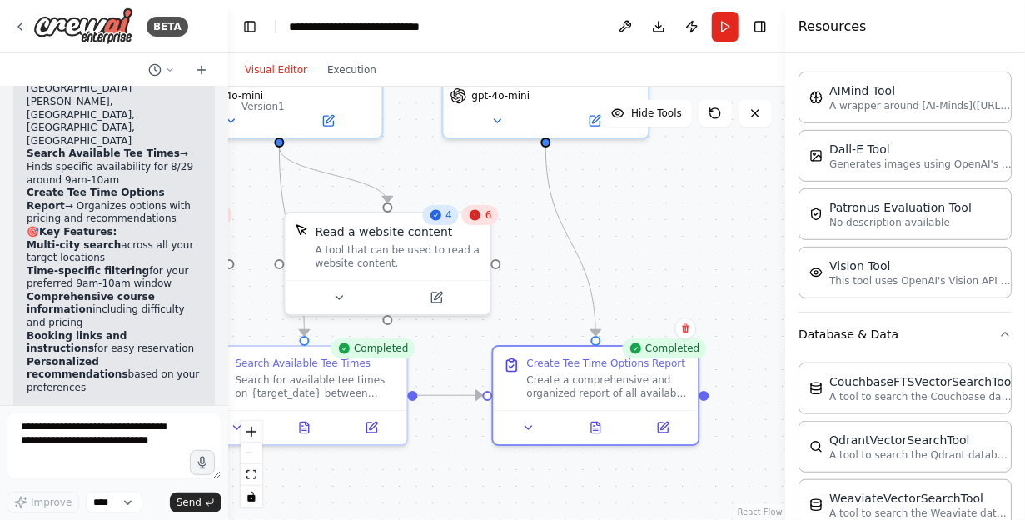
scroll to position [217, 0]
